Goal: Transaction & Acquisition: Purchase product/service

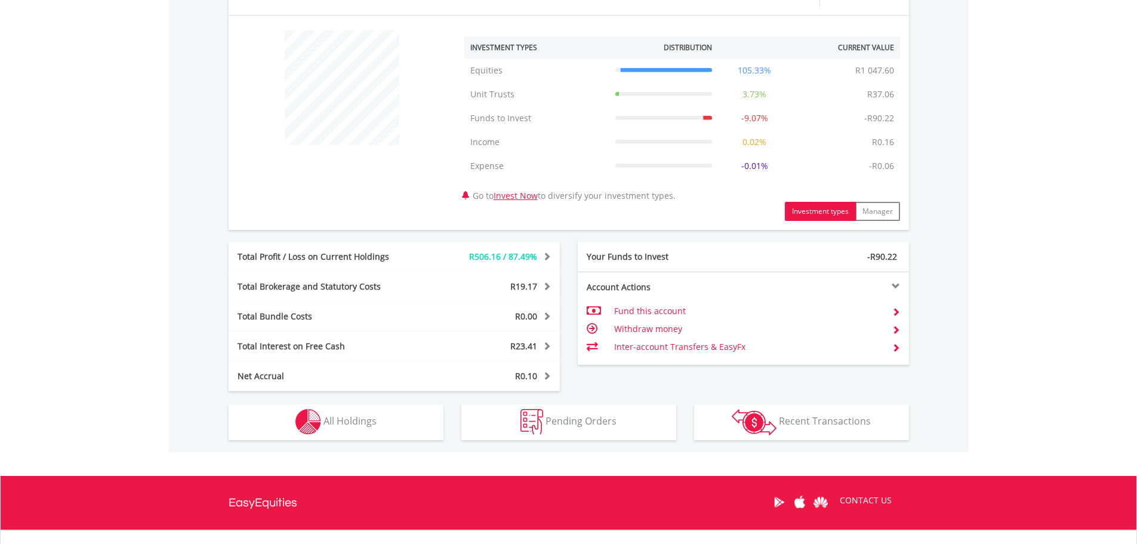
scroll to position [299, 0]
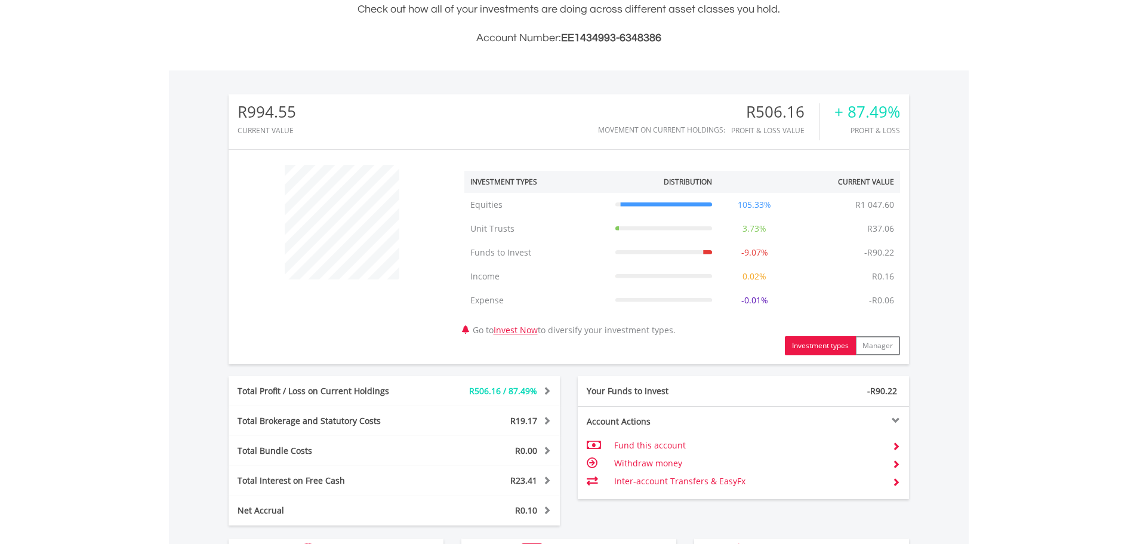
click at [541, 389] on span at bounding box center [545, 390] width 11 height 8
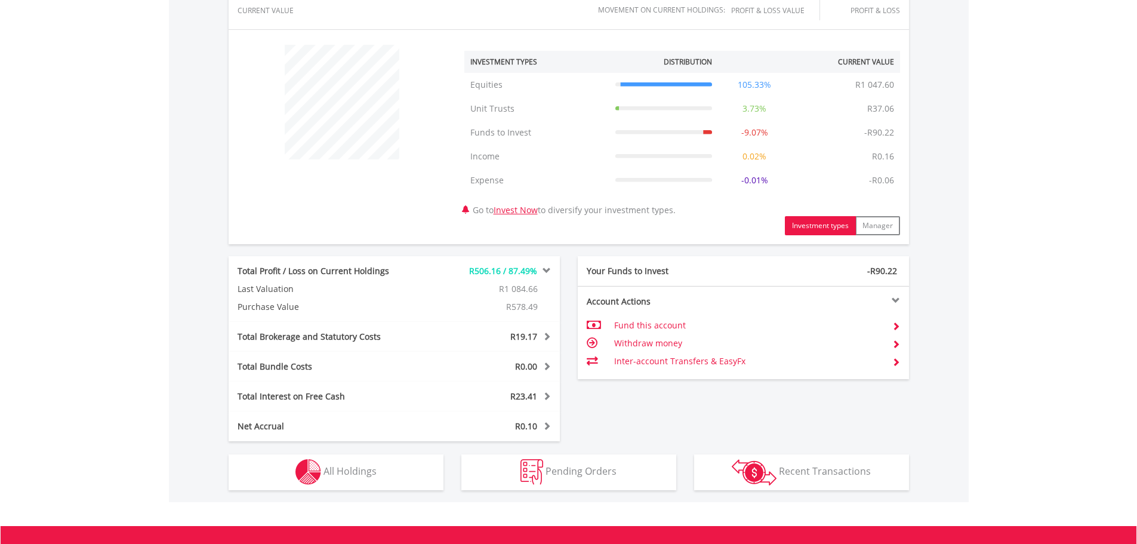
scroll to position [537, 0]
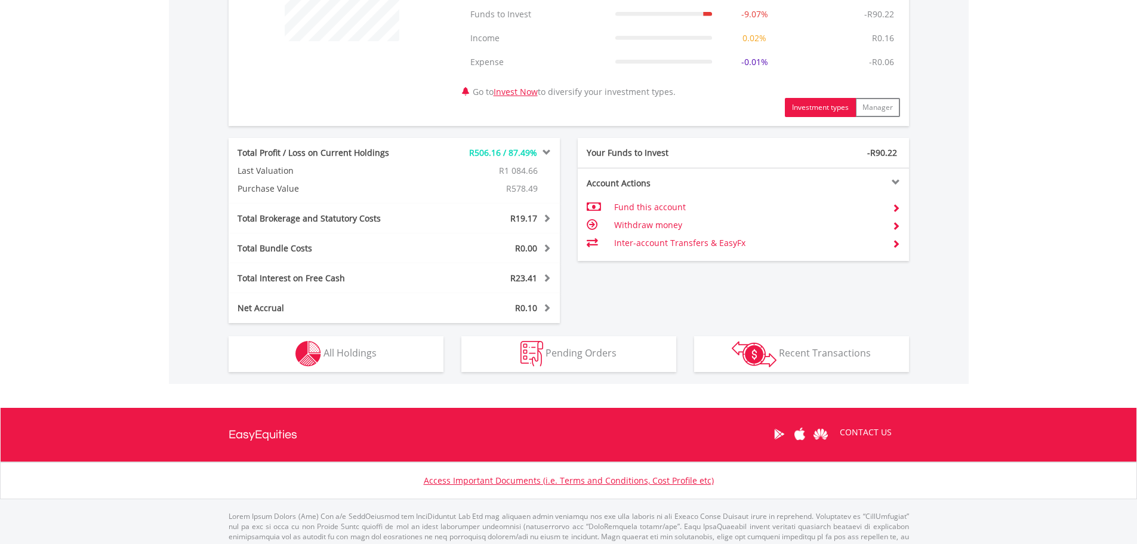
click at [518, 170] on span "R1 084.66" at bounding box center [518, 170] width 39 height 11
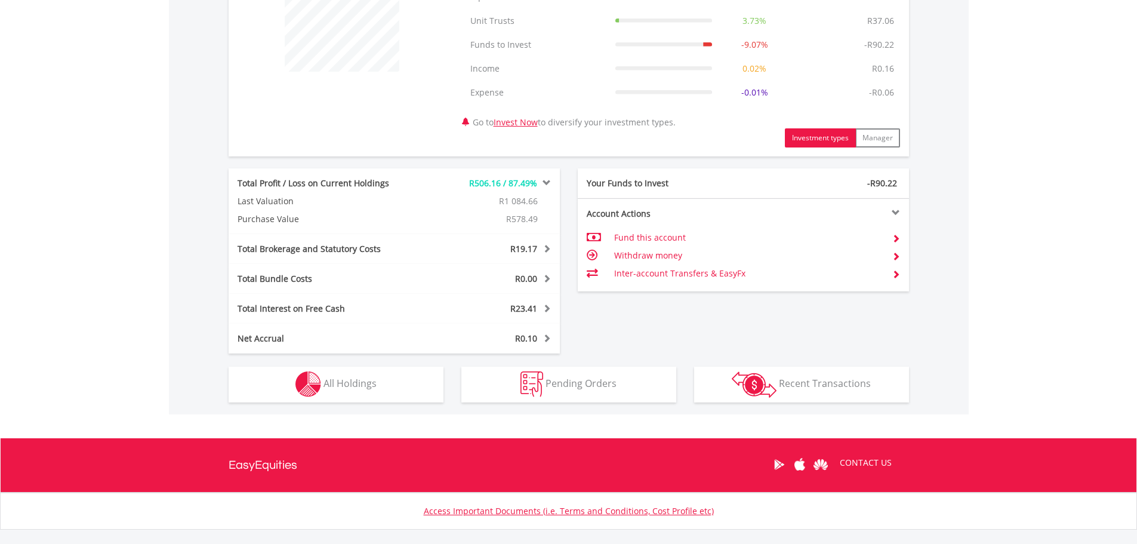
scroll to position [478, 0]
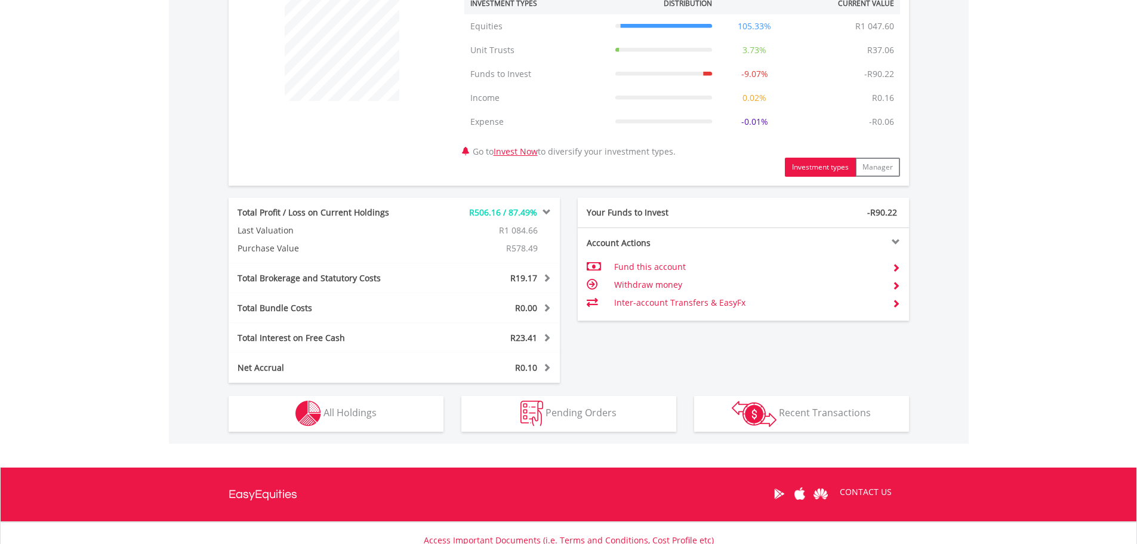
click at [546, 211] on span at bounding box center [545, 212] width 11 height 8
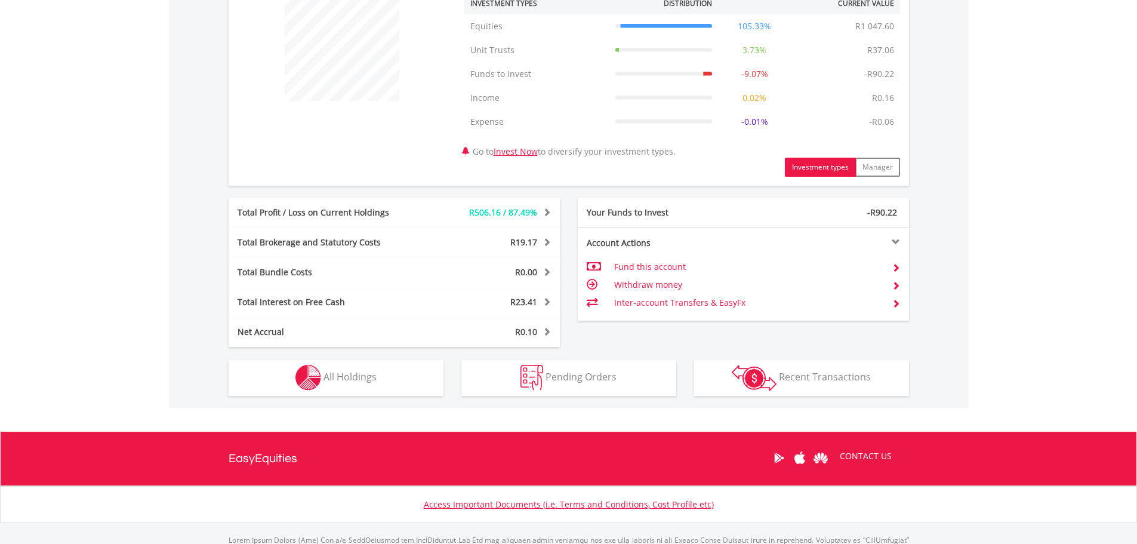
click at [389, 211] on div "Total Profit / Loss on Current Holdings" at bounding box center [325, 213] width 193 height 12
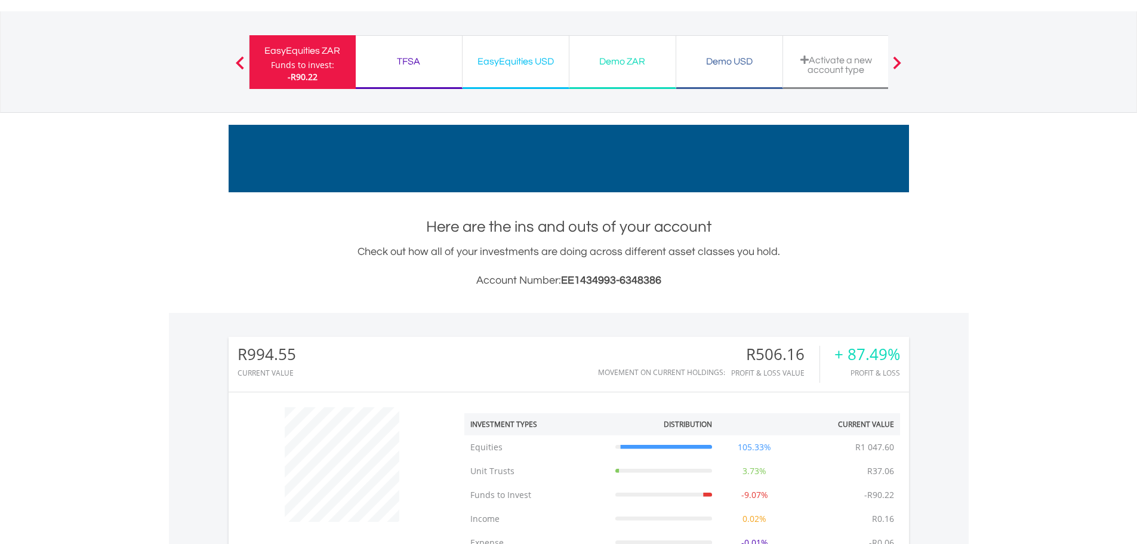
scroll to position [0, 0]
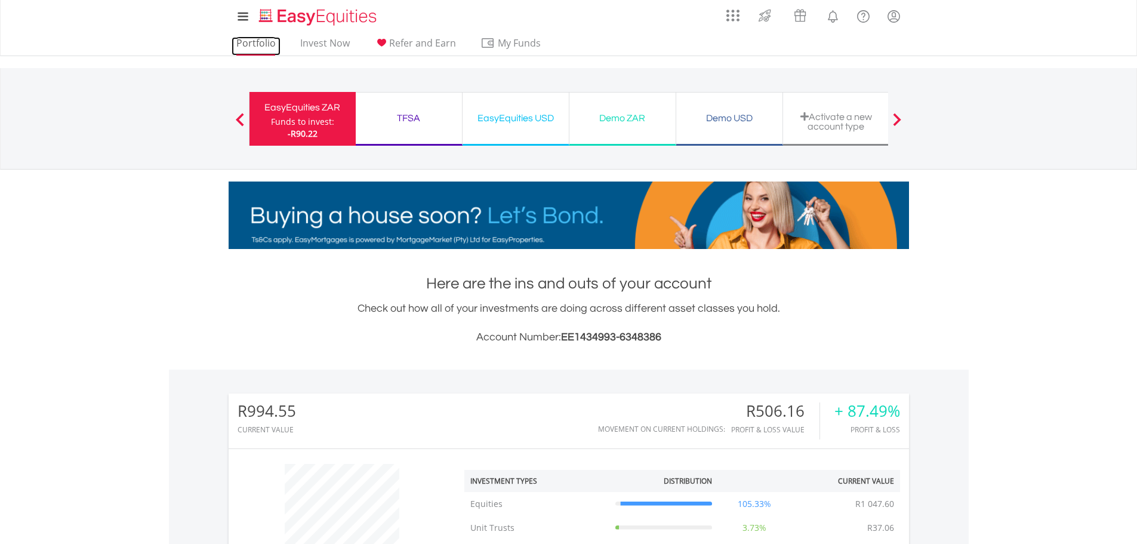
click at [258, 46] on link "Portfolio" at bounding box center [256, 46] width 49 height 19
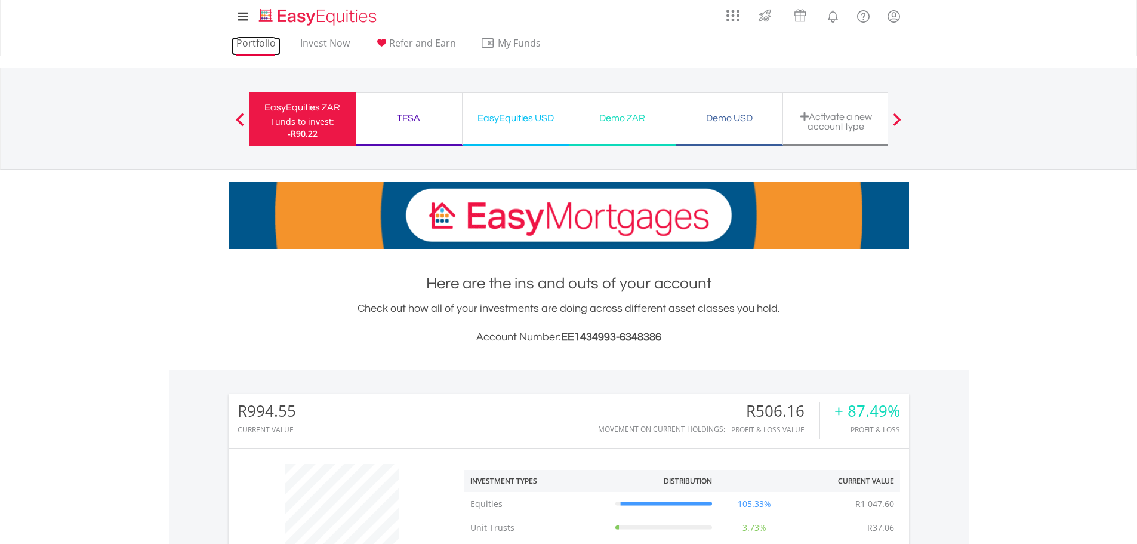
click at [248, 48] on link "Portfolio" at bounding box center [256, 46] width 49 height 19
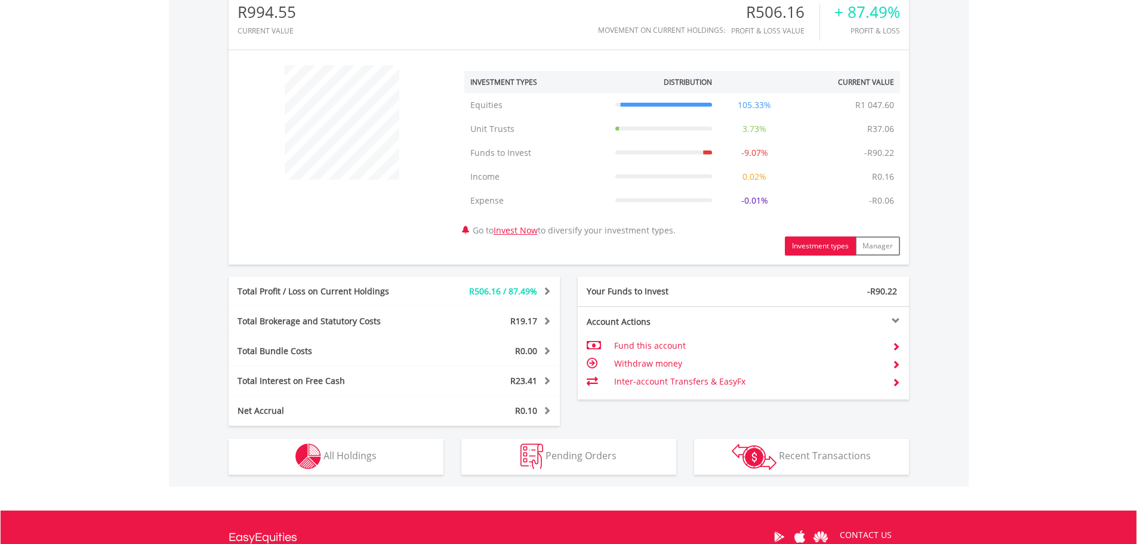
scroll to position [537, 0]
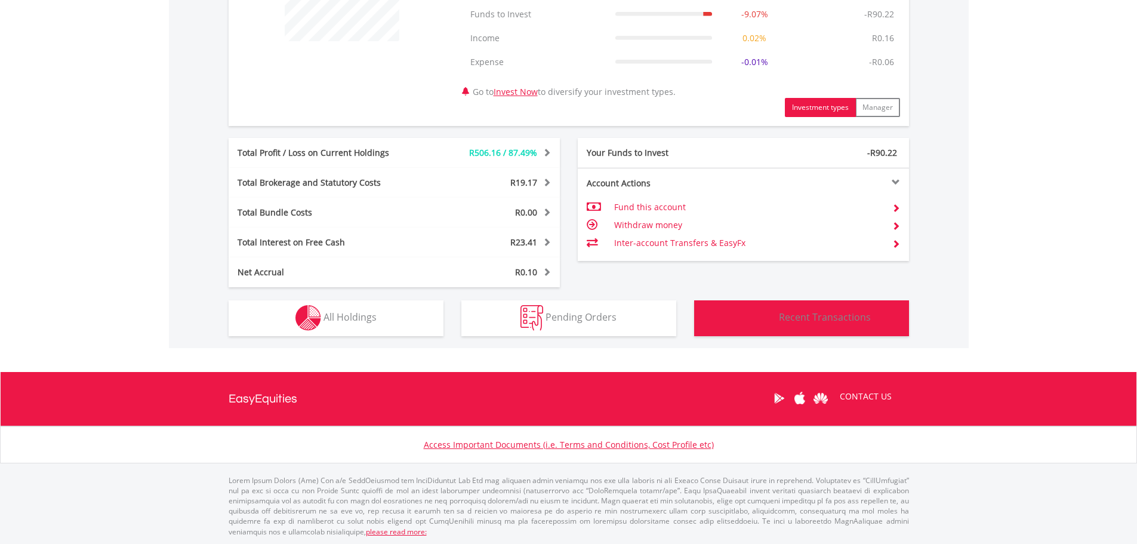
click at [758, 328] on img "button" at bounding box center [754, 318] width 45 height 26
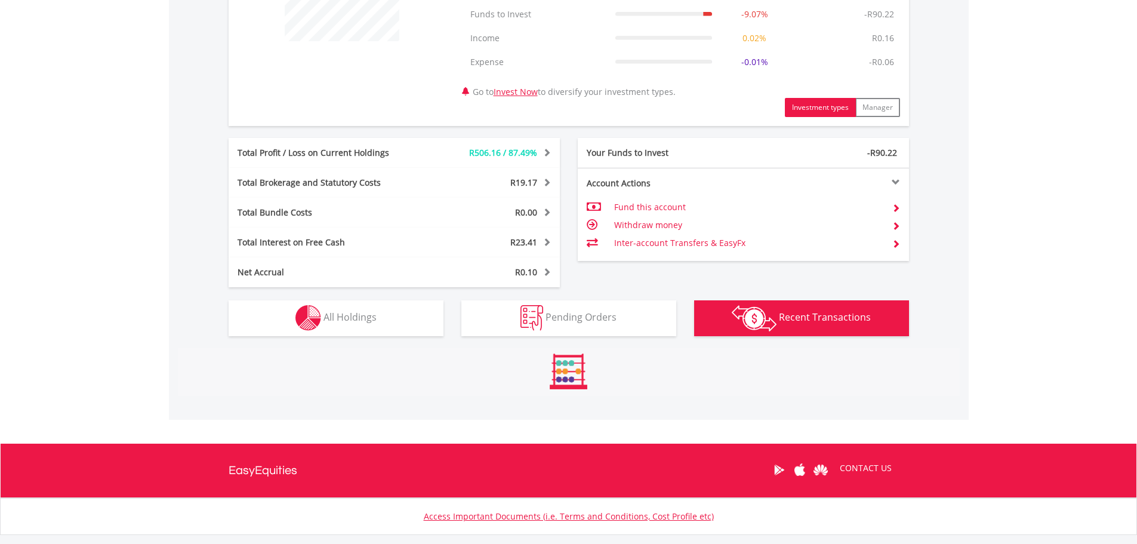
scroll to position [709, 0]
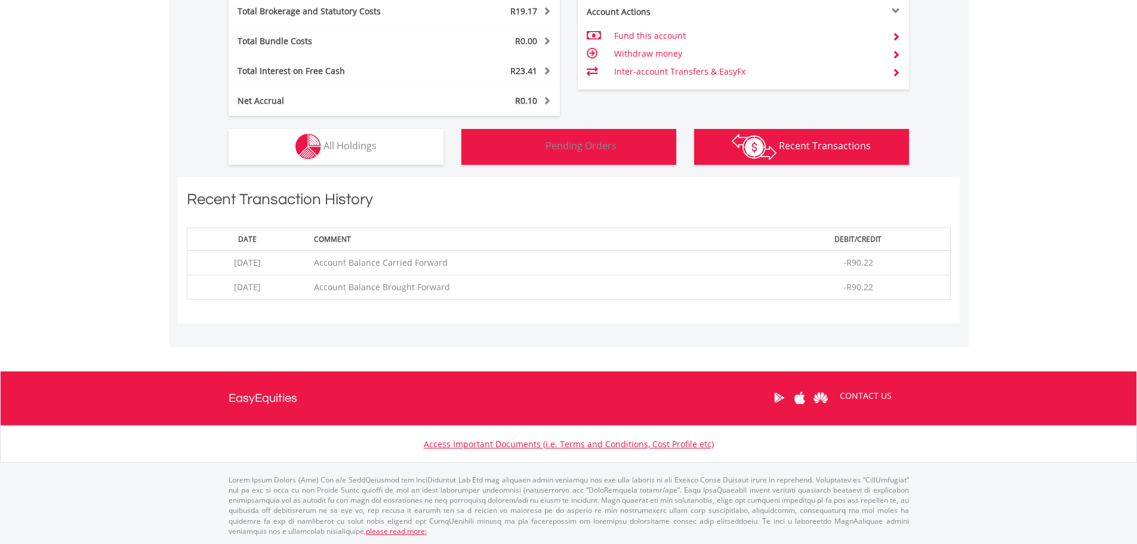
click at [606, 161] on button "Pending Orders Pending Orders" at bounding box center [568, 147] width 215 height 36
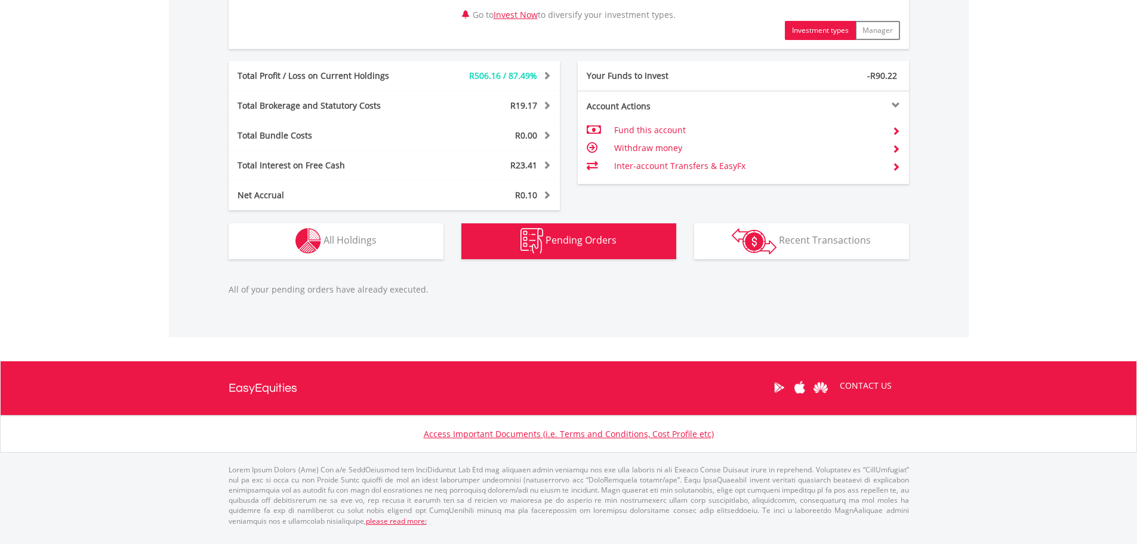
scroll to position [604, 0]
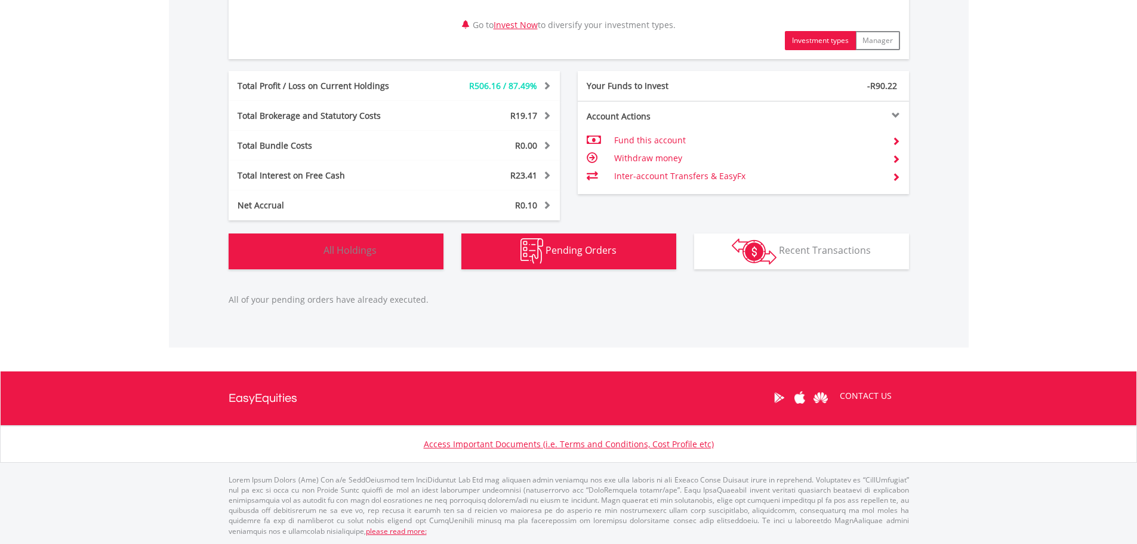
click at [294, 251] on button "Holdings All Holdings" at bounding box center [336, 251] width 215 height 36
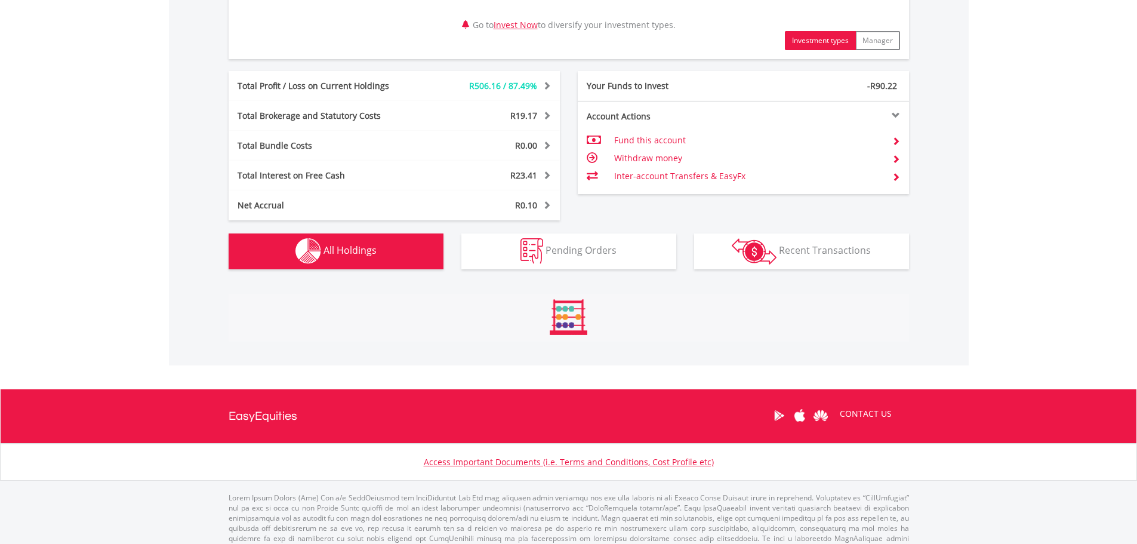
scroll to position [827, 0]
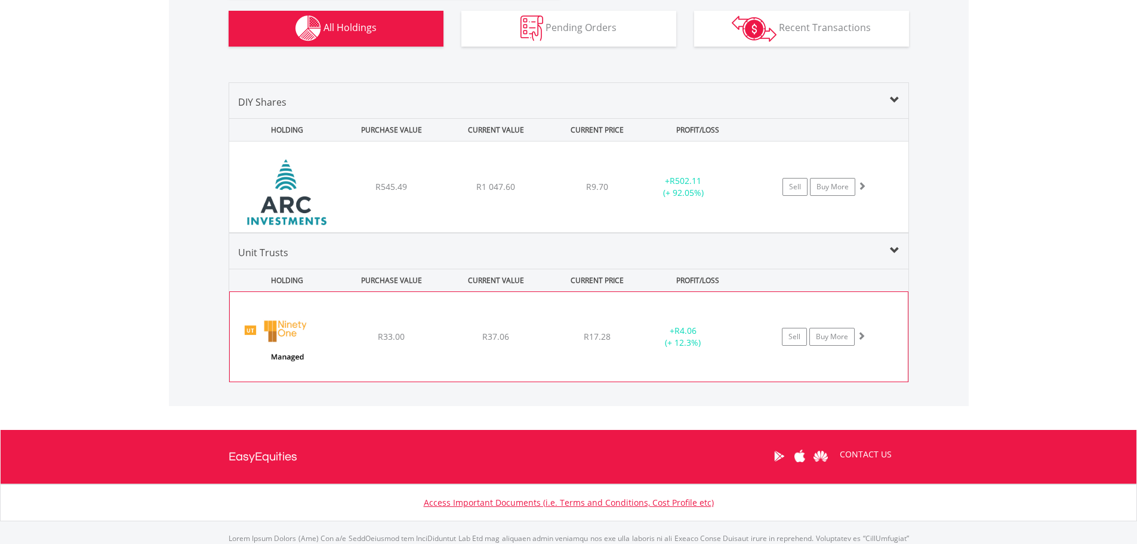
click at [859, 336] on span at bounding box center [861, 335] width 8 height 8
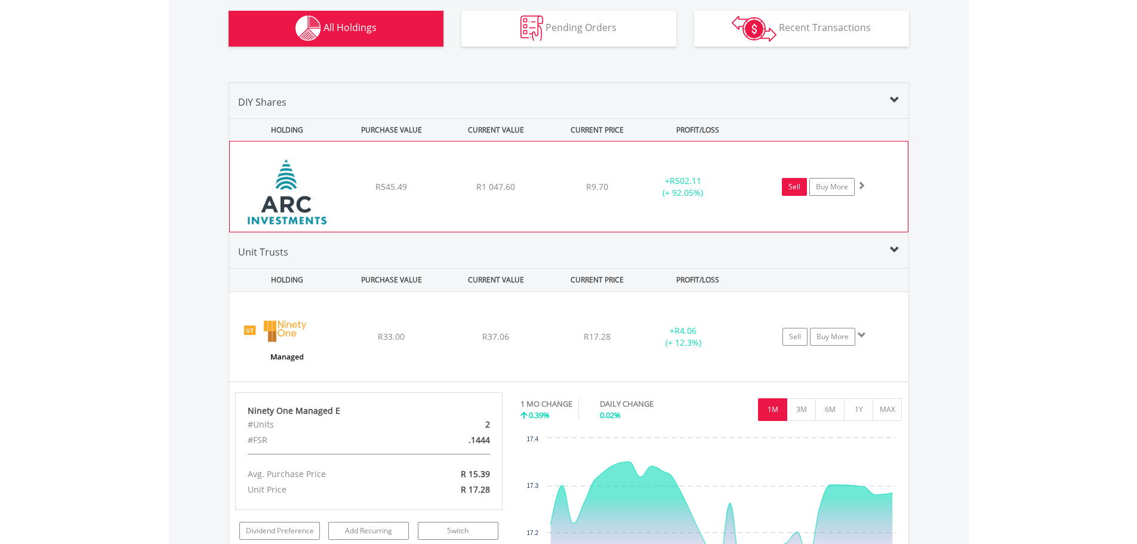
click at [792, 186] on link "Sell" at bounding box center [794, 187] width 25 height 18
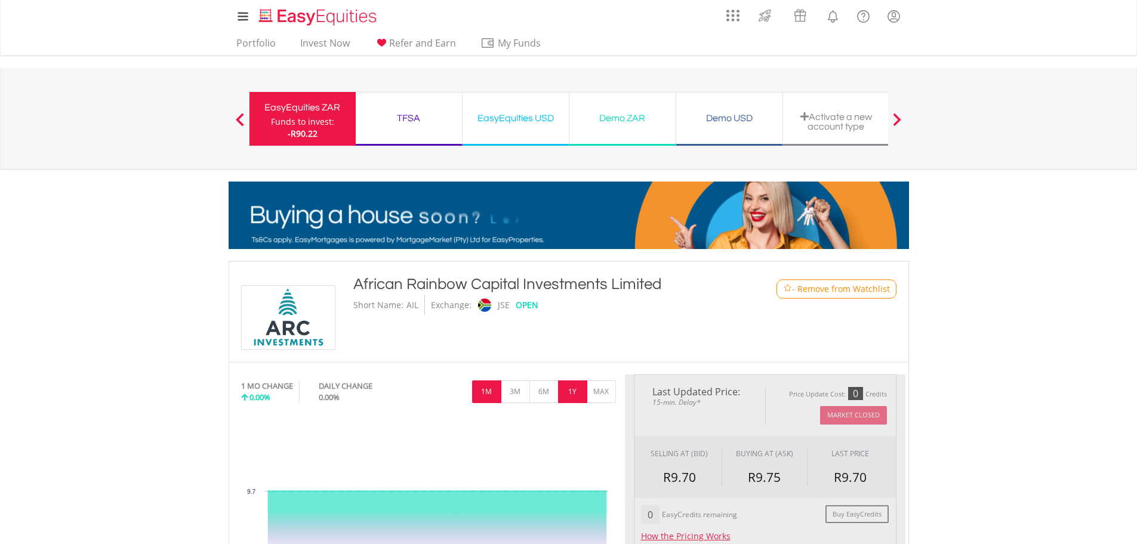
type input "*******"
type input "******"
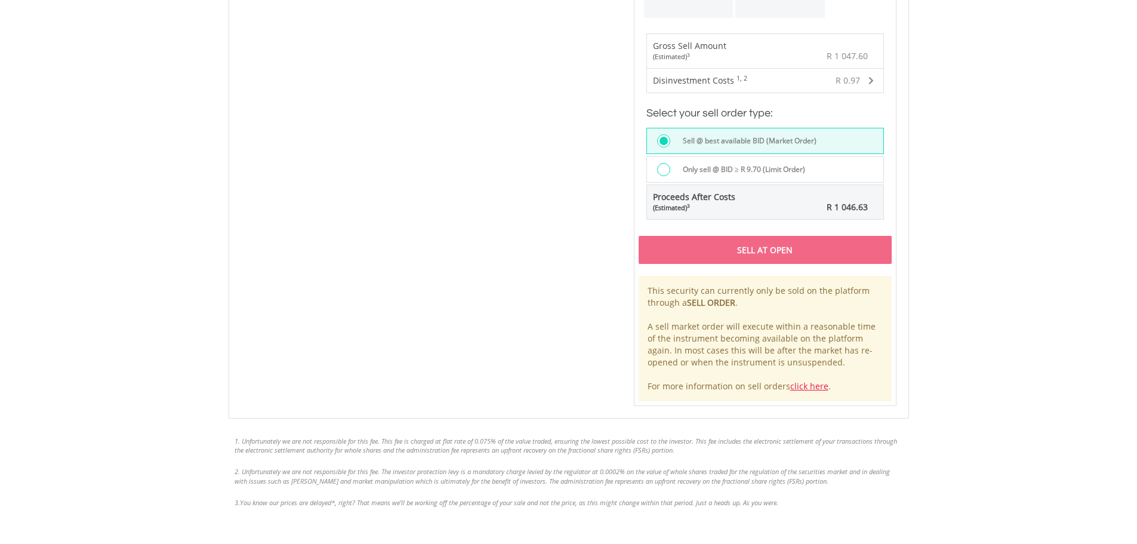
scroll to position [836, 0]
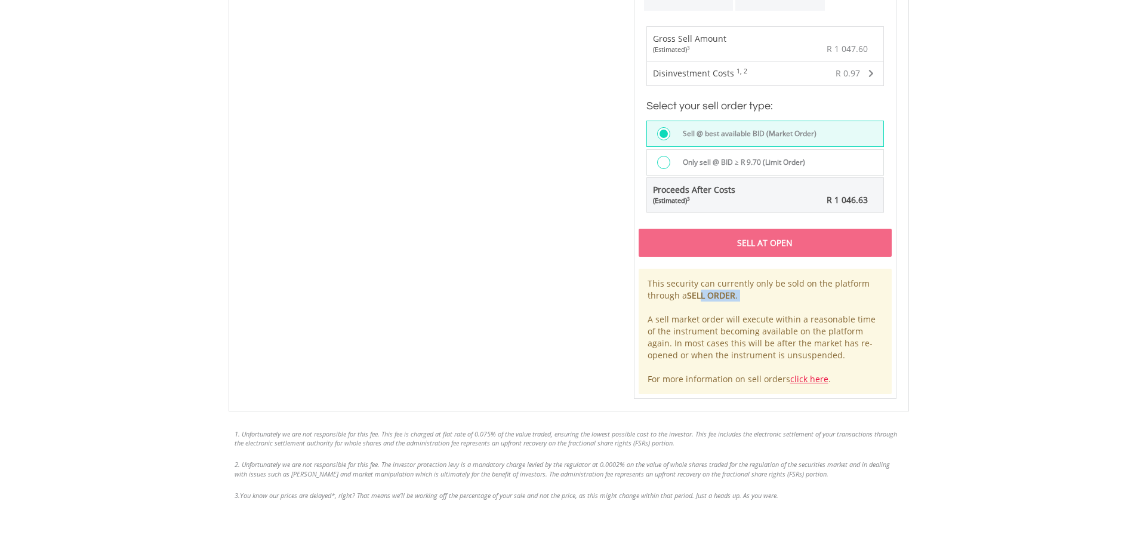
drag, startPoint x: 709, startPoint y: 287, endPoint x: 573, endPoint y: 335, distance: 144.4
click at [722, 309] on div "This security can currently only be sold on the platform through a SELL ORDER .…" at bounding box center [765, 331] width 253 height 125
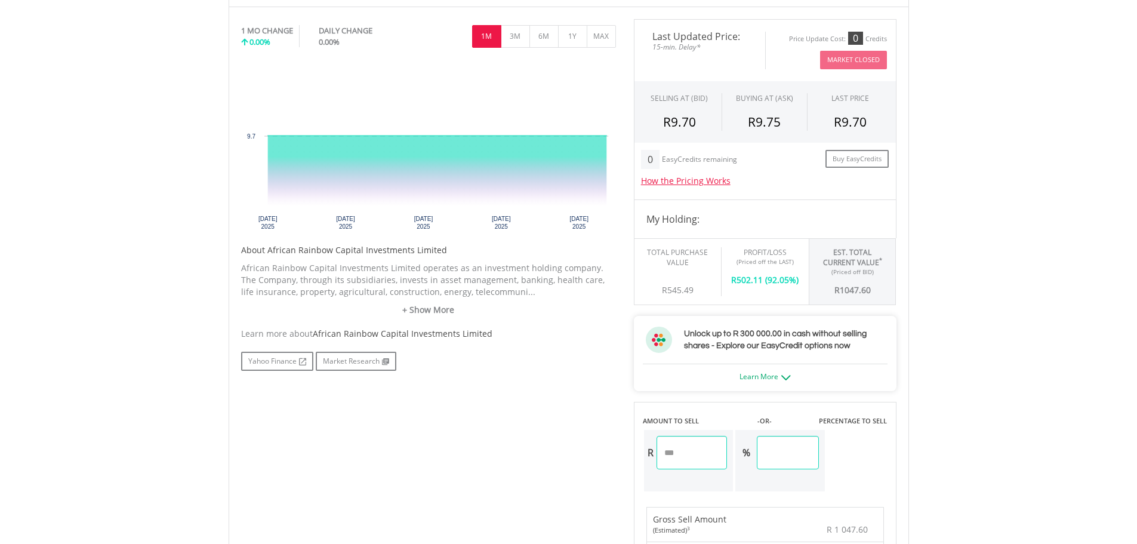
scroll to position [0, 0]
